Goal: Navigation & Orientation: Find specific page/section

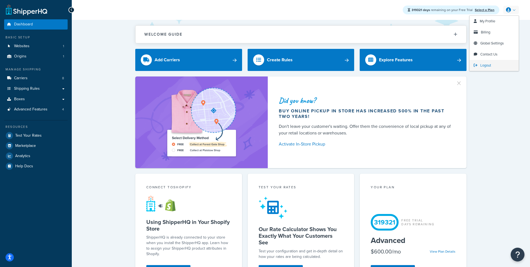
click at [488, 66] on span "Logout" at bounding box center [486, 65] width 11 height 5
